Goal: Information Seeking & Learning: Learn about a topic

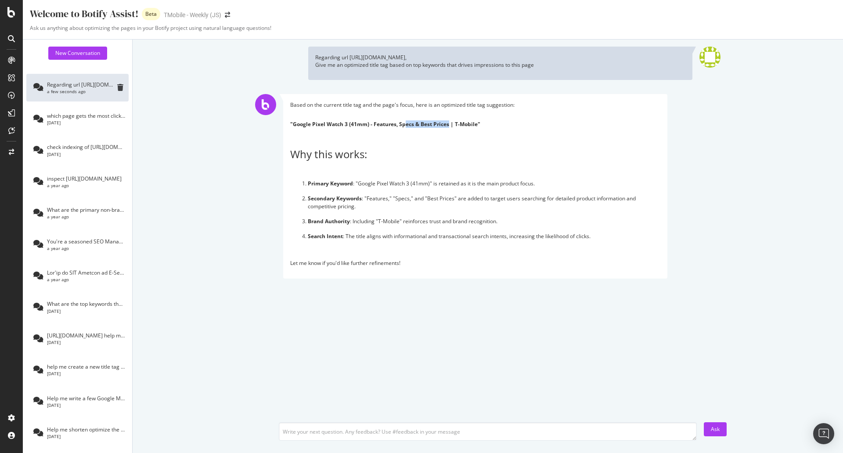
drag, startPoint x: 448, startPoint y: 125, endPoint x: 406, endPoint y: 123, distance: 41.7
click at [406, 123] on strong ""Google Pixel Watch 3 (41mm) - Features, Specs & Best Prices | T-Mobile"" at bounding box center [385, 123] width 190 height 7
click at [334, 436] on textarea at bounding box center [488, 431] width 418 height 18
type textarea "w"
type textarea "List the top 5 non-brand keywords to drive impressions to this page"
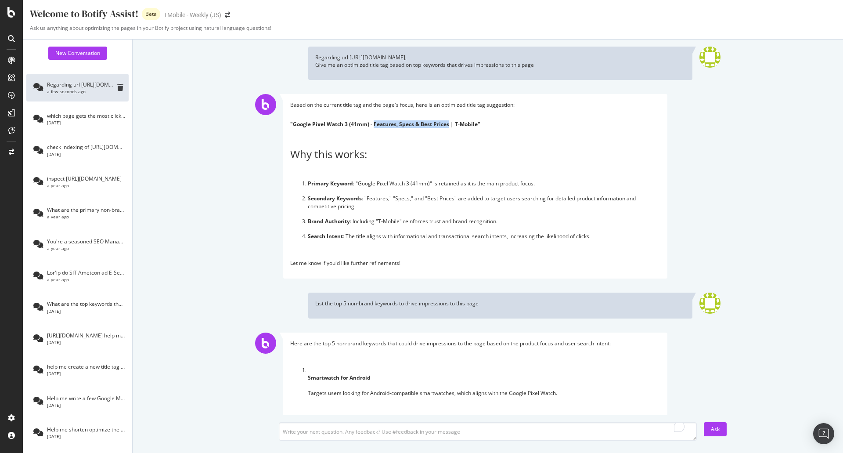
drag, startPoint x: 372, startPoint y: 125, endPoint x: 448, endPoint y: 126, distance: 76.4
click at [448, 126] on strong ""Google Pixel Watch 3 (41mm) - Features, Specs & Best Prices | T-Mobile"" at bounding box center [385, 123] width 190 height 7
copy strong "Features, Specs & Best Prices"
click at [44, 133] on div "CustomReports" at bounding box center [53, 133] width 43 height 9
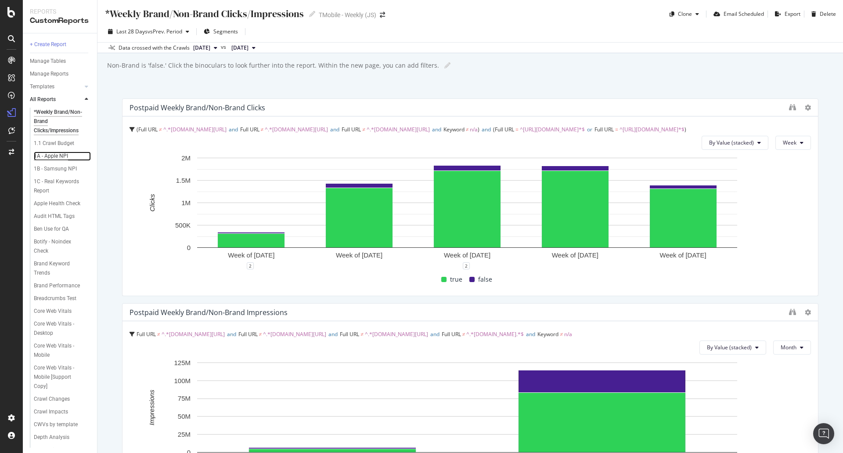
click at [61, 155] on div "1A - Apple NPI" at bounding box center [51, 155] width 34 height 9
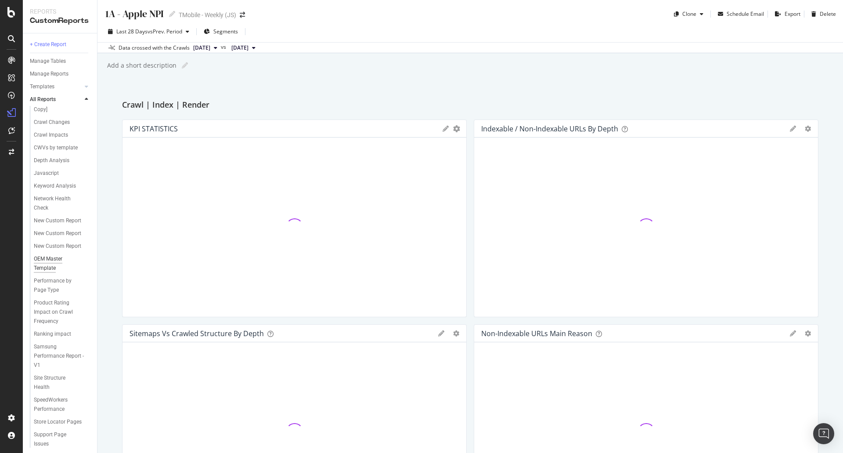
scroll to position [307, 0]
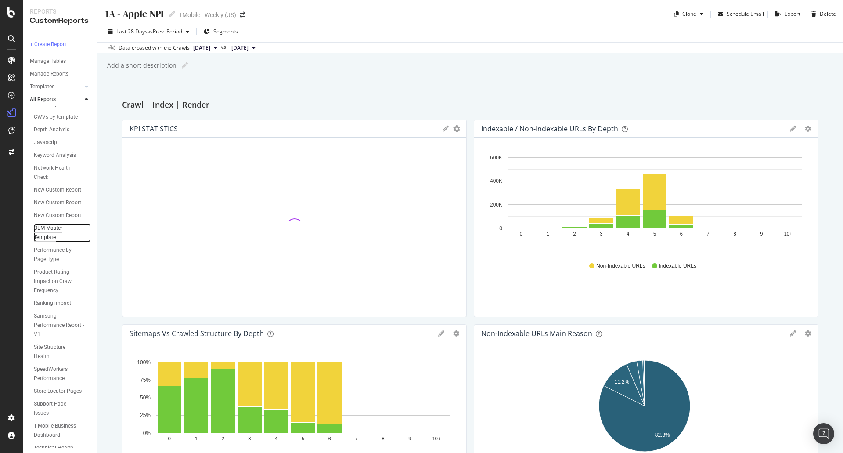
click at [54, 242] on div "OEM Master Template" at bounding box center [58, 232] width 49 height 18
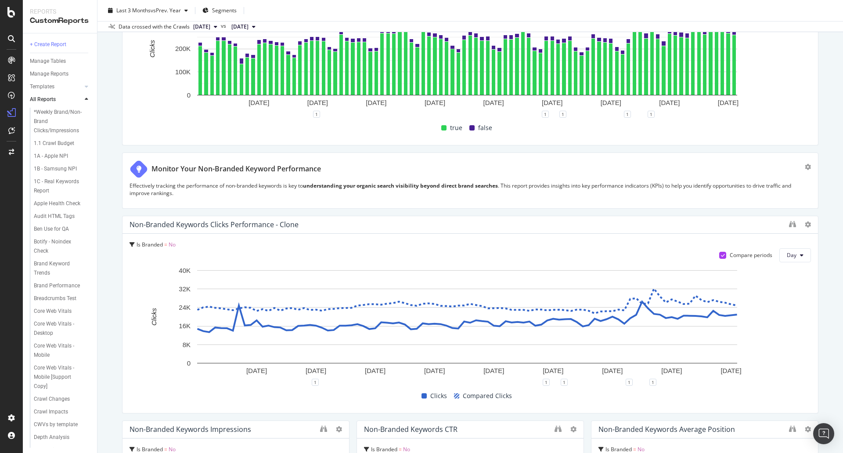
scroll to position [88, 0]
